Goal: Task Accomplishment & Management: Complete application form

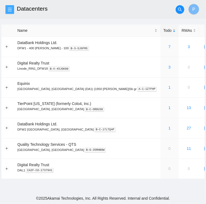
click at [10, 11] on icon "menu" at bounding box center [10, 10] width 4 height 4
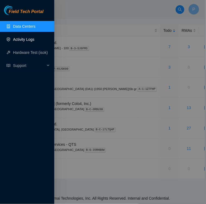
click at [20, 41] on link "Activity Logs" at bounding box center [23, 39] width 21 height 4
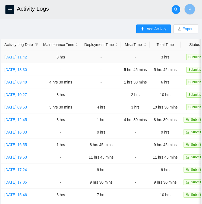
click at [24, 57] on link "[DATE] 11:42" at bounding box center [15, 57] width 23 height 4
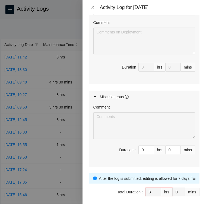
scroll to position [293, 0]
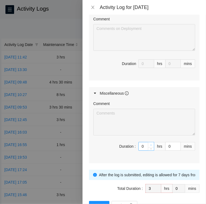
click at [150, 144] on icon "up" at bounding box center [151, 145] width 2 height 2
type input "1"
type input "4"
click at [150, 144] on icon "up" at bounding box center [151, 145] width 2 height 2
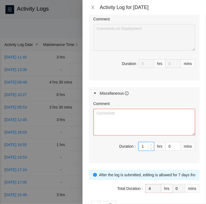
type input "2"
type input "5"
type input "3"
type input "6"
click at [150, 144] on icon "up" at bounding box center [151, 145] width 2 height 2
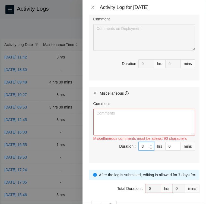
click at [150, 144] on icon "up" at bounding box center [151, 145] width 2 height 2
type input "4"
type input "7"
click at [150, 144] on icon "up" at bounding box center [151, 145] width 2 height 2
type input "5"
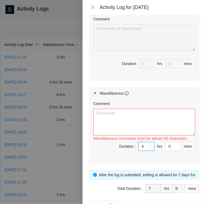
type input "8"
type input "4"
type input "7"
click at [148, 148] on span "Decrease Value" at bounding box center [151, 147] width 6 height 5
type input "3"
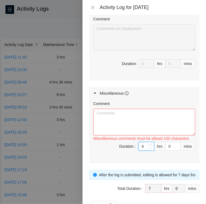
type input "6"
click at [148, 148] on span "Decrease Value" at bounding box center [151, 147] width 6 height 5
type input "2"
type input "5"
click at [148, 148] on span "Decrease Value" at bounding box center [151, 147] width 6 height 5
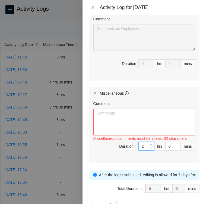
type input "1"
type input "4"
click at [148, 148] on span "Decrease Value" at bounding box center [151, 147] width 6 height 5
type input "0"
type input "3"
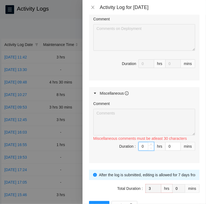
click at [148, 148] on span "Decrease Value" at bounding box center [151, 147] width 6 height 5
type input "1"
type input "4"
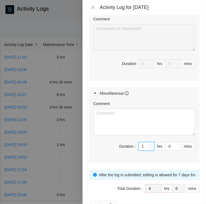
click at [150, 143] on span "up" at bounding box center [151, 144] width 3 height 3
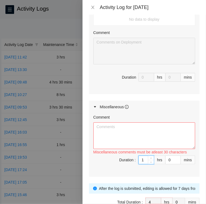
scroll to position [309, 0]
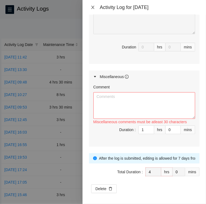
click at [92, 7] on icon "close" at bounding box center [93, 7] width 4 height 4
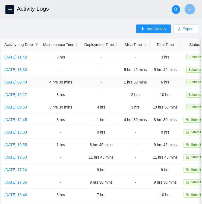
click at [16, 84] on td "[DATE] 09:48" at bounding box center [20, 82] width 39 height 12
click at [20, 82] on link "[DATE] 09:48" at bounding box center [15, 82] width 23 height 4
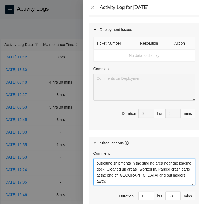
scroll to position [320, 0]
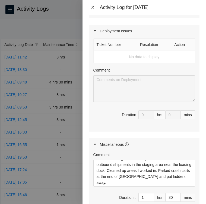
click at [94, 7] on icon "close" at bounding box center [93, 7] width 4 height 4
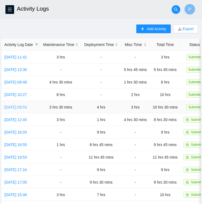
click at [25, 107] on link "[DATE] 09:53" at bounding box center [15, 107] width 23 height 4
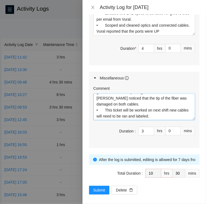
scroll to position [543, 0]
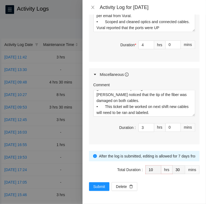
click at [93, 8] on icon "close" at bounding box center [92, 7] width 3 height 3
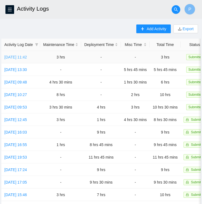
click at [16, 57] on link "[DATE] 11:42" at bounding box center [15, 57] width 23 height 4
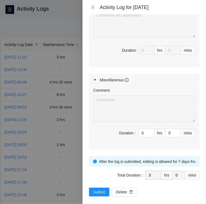
scroll to position [309, 0]
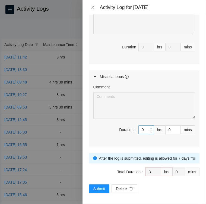
type input "1"
type input "4"
click at [150, 126] on span "Increase Value" at bounding box center [151, 128] width 6 height 5
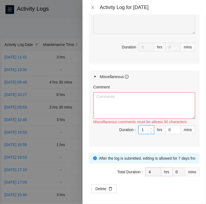
type input "2"
type input "5"
click at [150, 126] on span "Increase Value" at bounding box center [151, 128] width 6 height 5
type input "3"
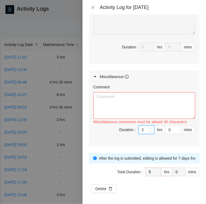
type input "6"
click at [150, 126] on span "Increase Value" at bounding box center [151, 128] width 6 height 5
type input "5"
type input "8"
click at [150, 126] on span "Increase Value" at bounding box center [151, 128] width 6 height 5
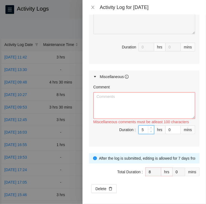
type input "4"
type input "7"
click at [150, 130] on icon "down" at bounding box center [151, 131] width 2 height 2
type input "1"
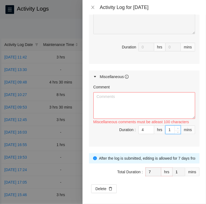
click at [176, 127] on span "up" at bounding box center [177, 128] width 3 height 3
type input "2"
click at [176, 127] on span "up" at bounding box center [177, 128] width 3 height 3
type input "3"
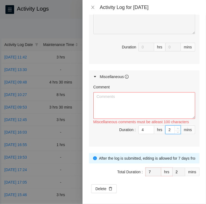
type input "3"
click at [176, 127] on span "up" at bounding box center [177, 128] width 3 height 3
type input "4"
click at [176, 127] on span "up" at bounding box center [177, 128] width 3 height 3
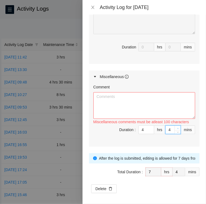
type input "5"
click at [176, 127] on span "up" at bounding box center [177, 128] width 3 height 3
type input "6"
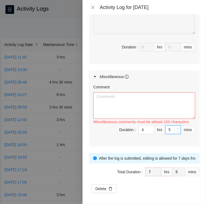
type input "6"
type input "7"
click at [176, 127] on span "up" at bounding box center [177, 128] width 3 height 3
type input "8"
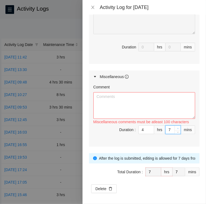
type input "8"
click at [176, 127] on span "up" at bounding box center [177, 128] width 3 height 3
type input "9"
click at [176, 127] on span "up" at bounding box center [177, 128] width 3 height 3
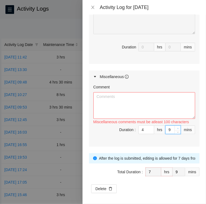
type input "10"
click at [176, 127] on span "up" at bounding box center [177, 128] width 3 height 3
type input "11"
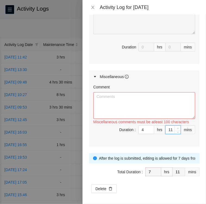
click at [176, 127] on span "up" at bounding box center [177, 128] width 3 height 3
type input "12"
click at [176, 127] on span "up" at bounding box center [177, 128] width 3 height 3
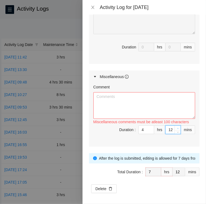
type input "13"
type input "14"
click at [176, 127] on span "up" at bounding box center [177, 128] width 3 height 3
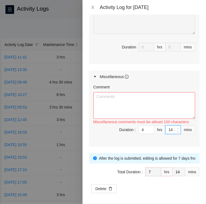
type input "15"
click at [176, 127] on span "up" at bounding box center [177, 128] width 3 height 3
type input "16"
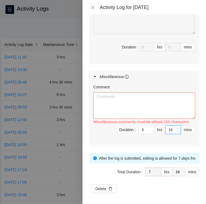
click at [176, 127] on span "up" at bounding box center [177, 128] width 3 height 3
type input "17"
click at [176, 127] on span "up" at bounding box center [177, 128] width 3 height 3
type input "18"
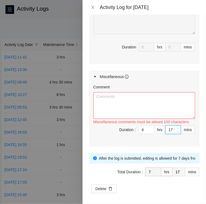
type input "18"
click at [176, 127] on span "up" at bounding box center [177, 128] width 3 height 3
type input "19"
click at [176, 127] on span "up" at bounding box center [177, 128] width 3 height 3
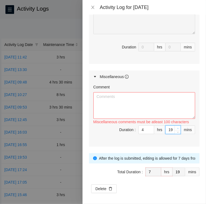
type input "20"
click at [176, 127] on span "up" at bounding box center [177, 128] width 3 height 3
type input "21"
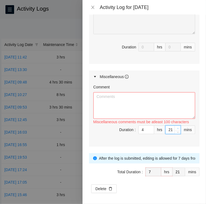
click at [176, 127] on span "up" at bounding box center [177, 128] width 3 height 3
type input "22"
click at [176, 127] on span "up" at bounding box center [177, 128] width 3 height 3
type input "23"
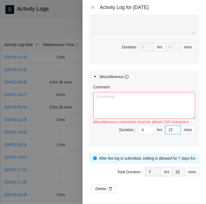
type input "23"
click at [176, 127] on span "up" at bounding box center [177, 128] width 3 height 3
type input "24"
click at [176, 127] on span "up" at bounding box center [177, 128] width 3 height 3
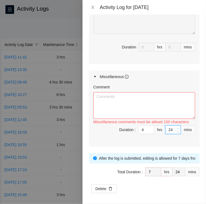
click at [176, 127] on span "up" at bounding box center [177, 128] width 3 height 3
type input "25"
type input "26"
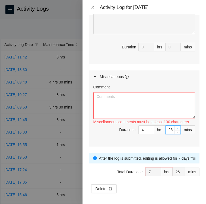
click at [176, 127] on span "up" at bounding box center [177, 128] width 3 height 3
type input "27"
click at [176, 127] on span "up" at bounding box center [177, 128] width 3 height 3
type input "28"
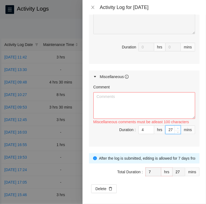
type input "28"
click at [176, 127] on span "up" at bounding box center [177, 128] width 3 height 3
type input "29"
click at [176, 127] on span "up" at bounding box center [177, 128] width 3 height 3
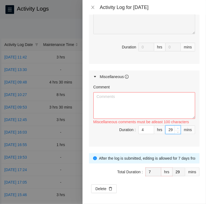
type input "30"
click at [176, 127] on span "up" at bounding box center [177, 128] width 3 height 3
click at [113, 110] on textarea "Comment" at bounding box center [144, 105] width 102 height 27
click at [100, 97] on textarea "Comment" at bounding box center [144, 105] width 102 height 27
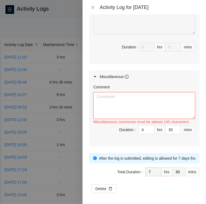
paste textarea "Activity Log [DATE] Upon arrival there were three tickets 1 critical 2 medium •…"
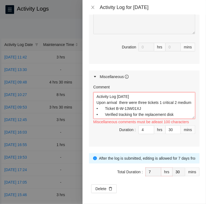
scroll to position [34, 0]
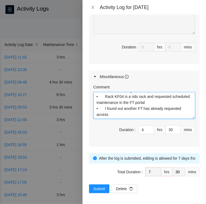
click at [117, 108] on textarea "Activity Log [DATE] Upon arrival there were three tickets 1 critical 2 medium •…" at bounding box center [144, 105] width 102 height 27
paste textarea "Worked with New FT [PERSON_NAME] we worked on a server replacement ticket he la…"
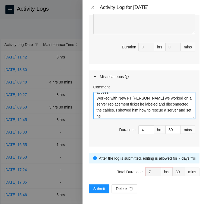
scroll to position [52, 0]
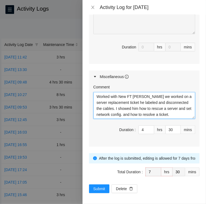
type textarea "Activity Log [DATE] Upon arrival there were three tickets 1 critical 2 medium •…"
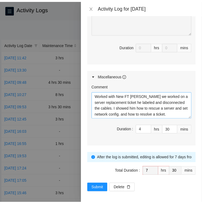
scroll to position [60, 0]
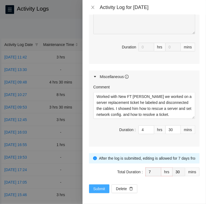
click at [97, 187] on span "Submit" at bounding box center [99, 189] width 12 height 6
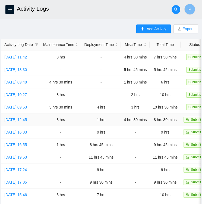
scroll to position [131, 0]
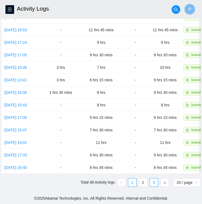
click at [155, 184] on link "3" at bounding box center [154, 182] width 8 height 8
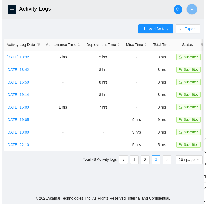
scroll to position [0, 0]
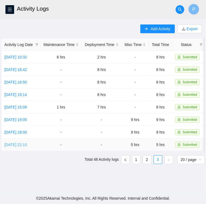
click at [14, 145] on link "[DATE] 22:10" at bounding box center [15, 144] width 23 height 4
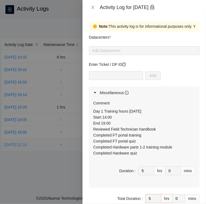
click at [14, 145] on div at bounding box center [103, 102] width 206 height 204
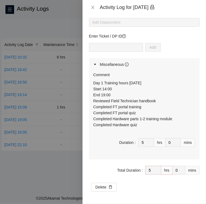
scroll to position [28, 0]
click at [91, 5] on icon "close" at bounding box center [93, 7] width 4 height 4
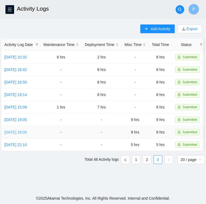
click at [13, 130] on link "[DATE] 18:00" at bounding box center [15, 132] width 23 height 4
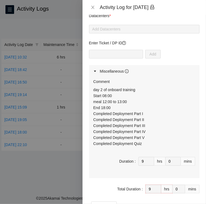
scroll to position [22, 0]
click at [93, 8] on icon "close" at bounding box center [92, 7] width 3 height 3
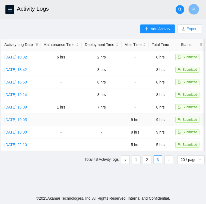
click at [15, 119] on link "[DATE] 19:05" at bounding box center [15, 119] width 23 height 4
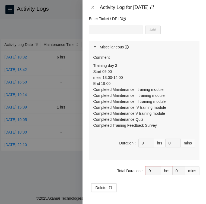
scroll to position [46, 0]
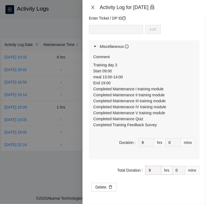
click at [94, 7] on icon "close" at bounding box center [93, 7] width 4 height 4
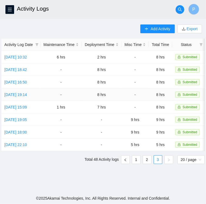
scroll to position [0, 0]
click at [19, 107] on link "[DATE] 15:09" at bounding box center [15, 107] width 23 height 4
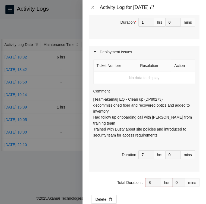
scroll to position [275, 0]
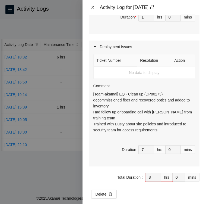
click at [94, 7] on icon "close" at bounding box center [93, 7] width 4 height 4
